Goal: Find specific page/section: Find specific page/section

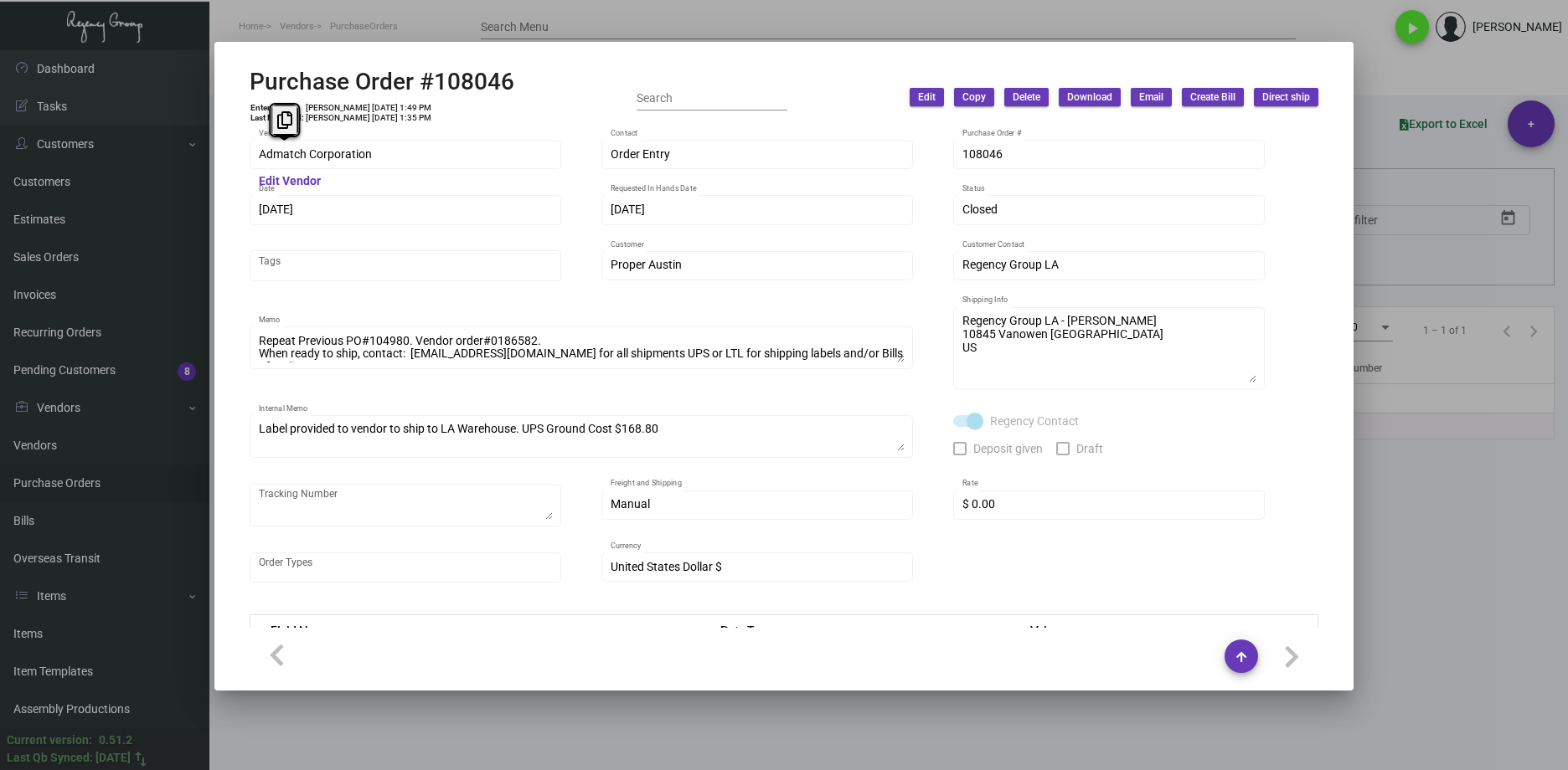
scroll to position [868, 0]
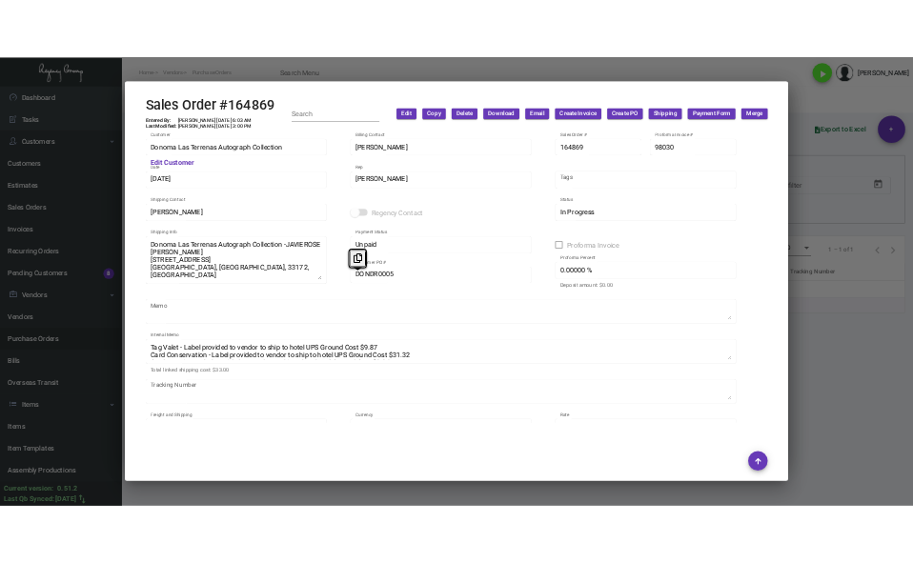
scroll to position [1813, 0]
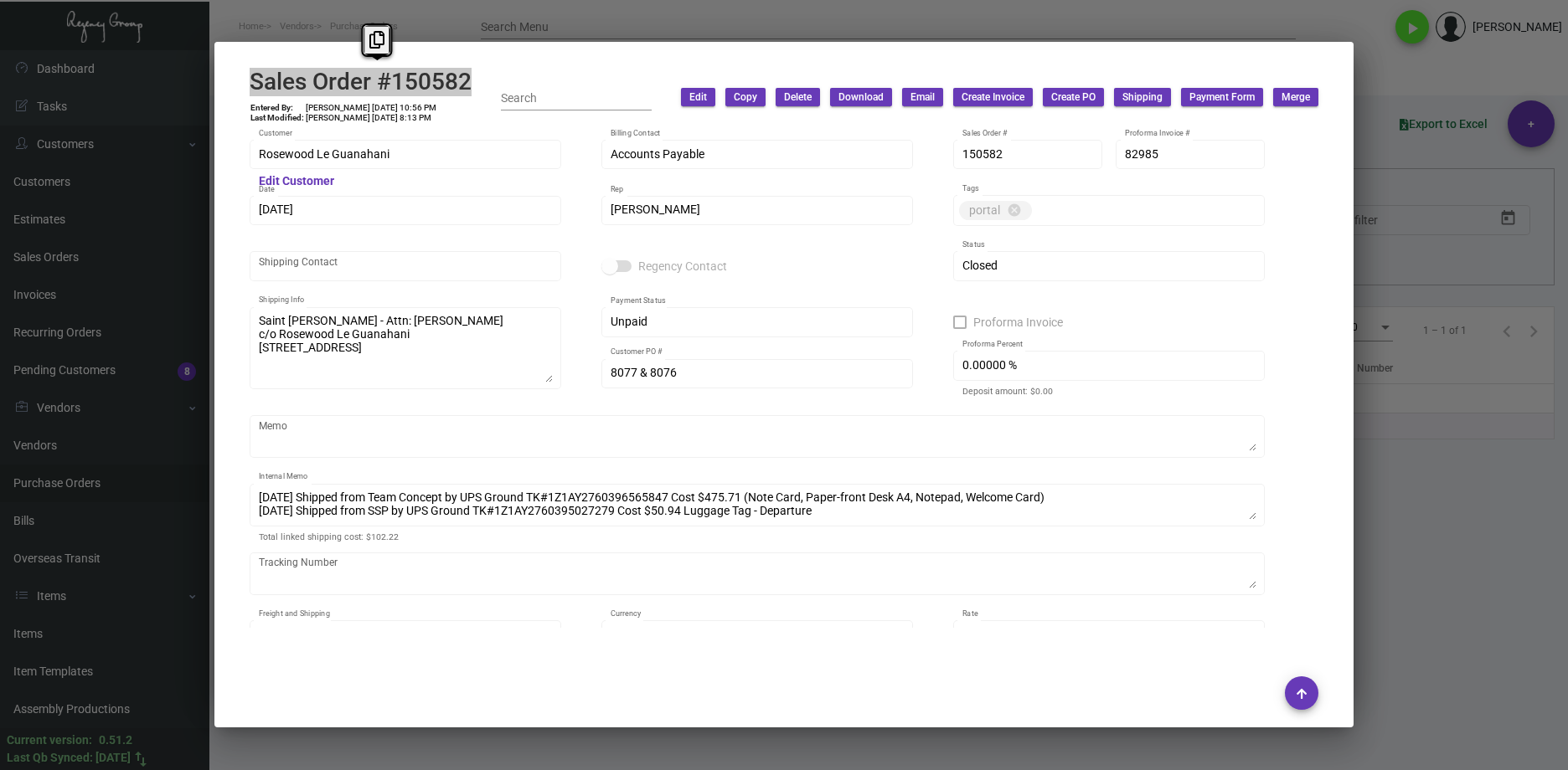
scroll to position [2576, 0]
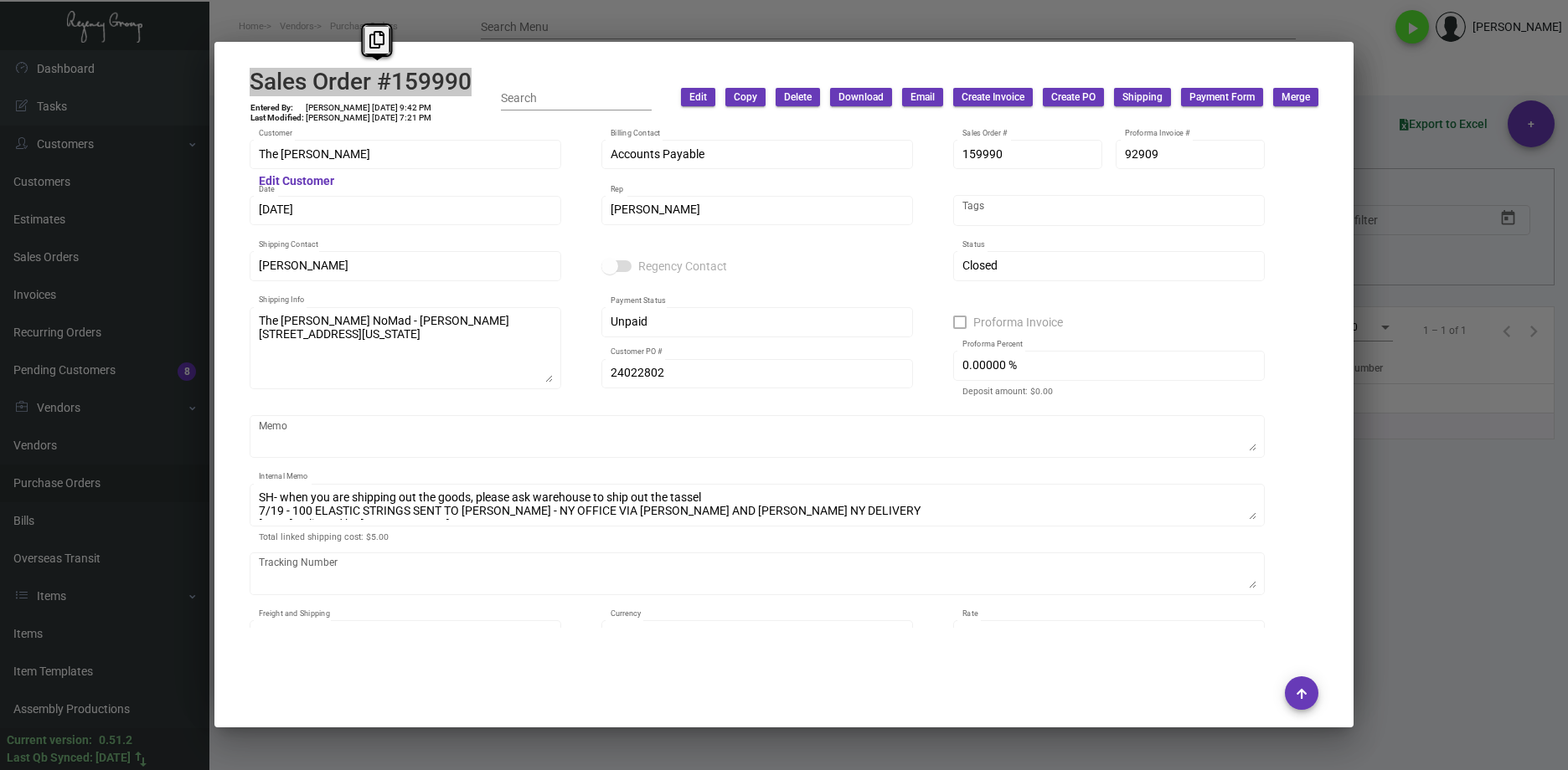
scroll to position [1714, 0]
